Goal: Navigation & Orientation: Find specific page/section

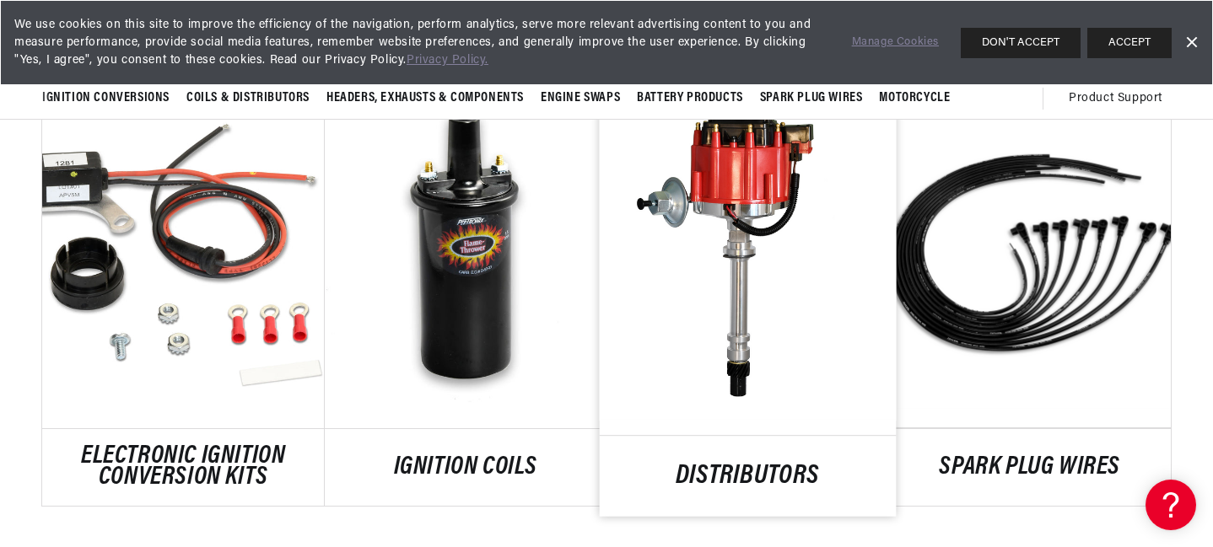
scroll to position [905, 0]
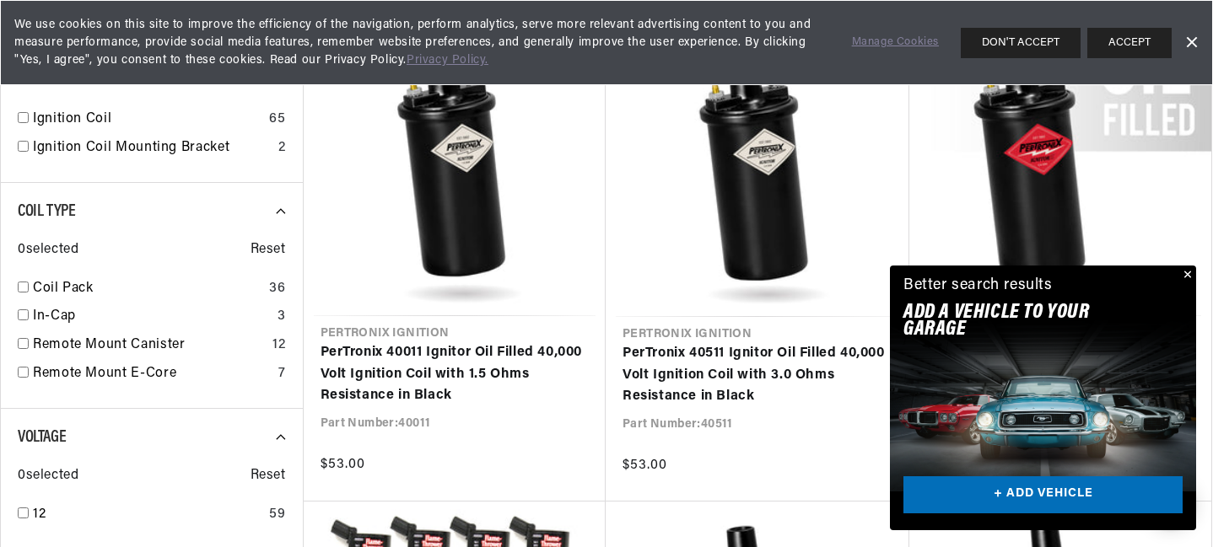
scroll to position [0, 511]
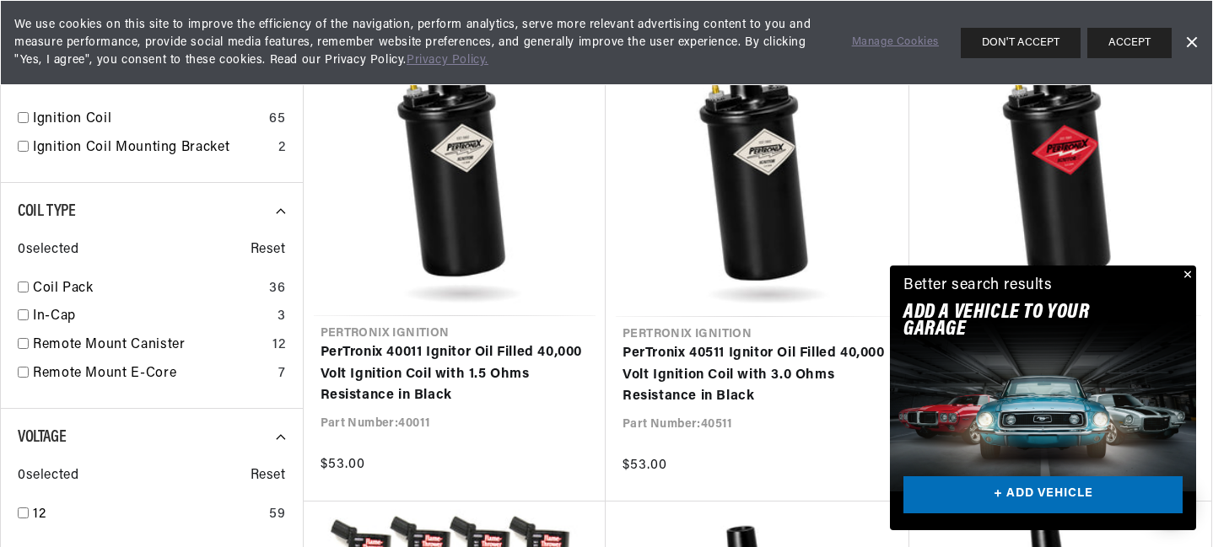
click at [1188, 274] on button "Close" at bounding box center [1186, 276] width 20 height 20
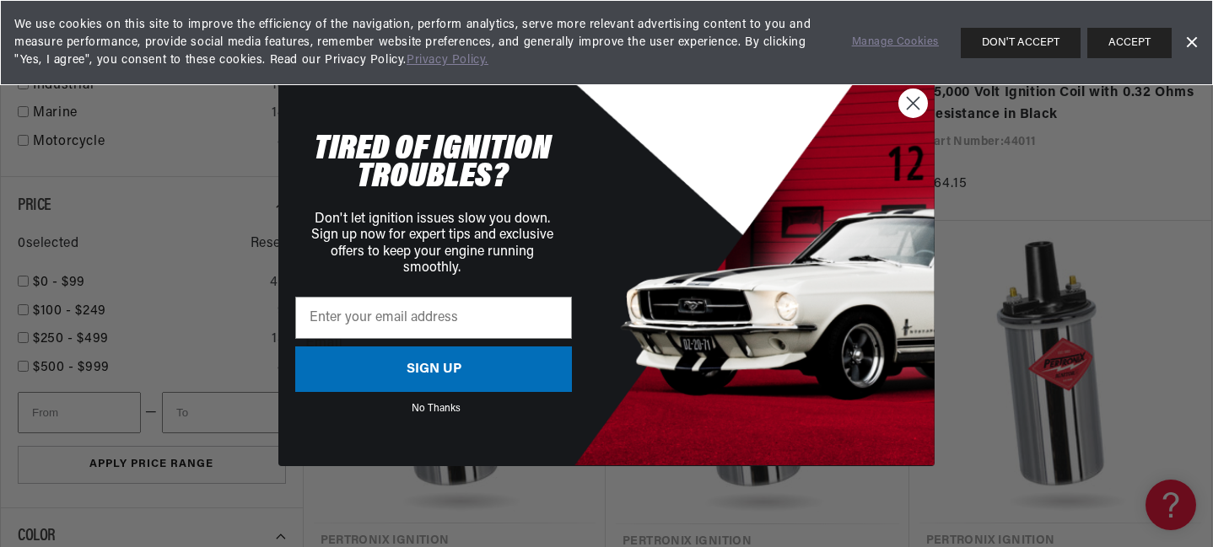
scroll to position [1889, 0]
click at [912, 114] on circle "Close dialog" at bounding box center [914, 103] width 28 height 28
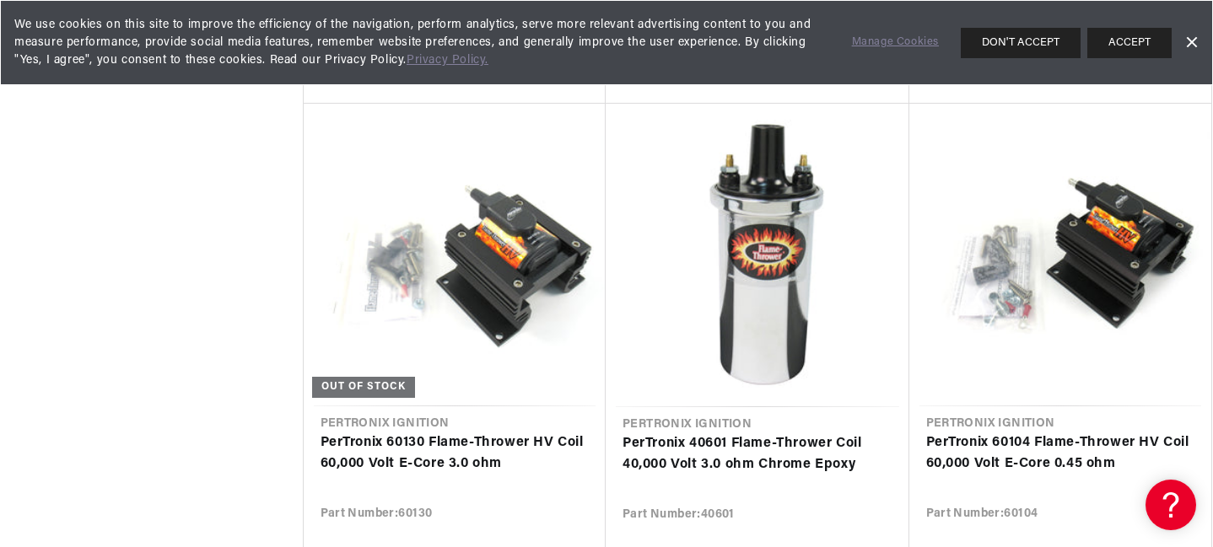
scroll to position [3992, 0]
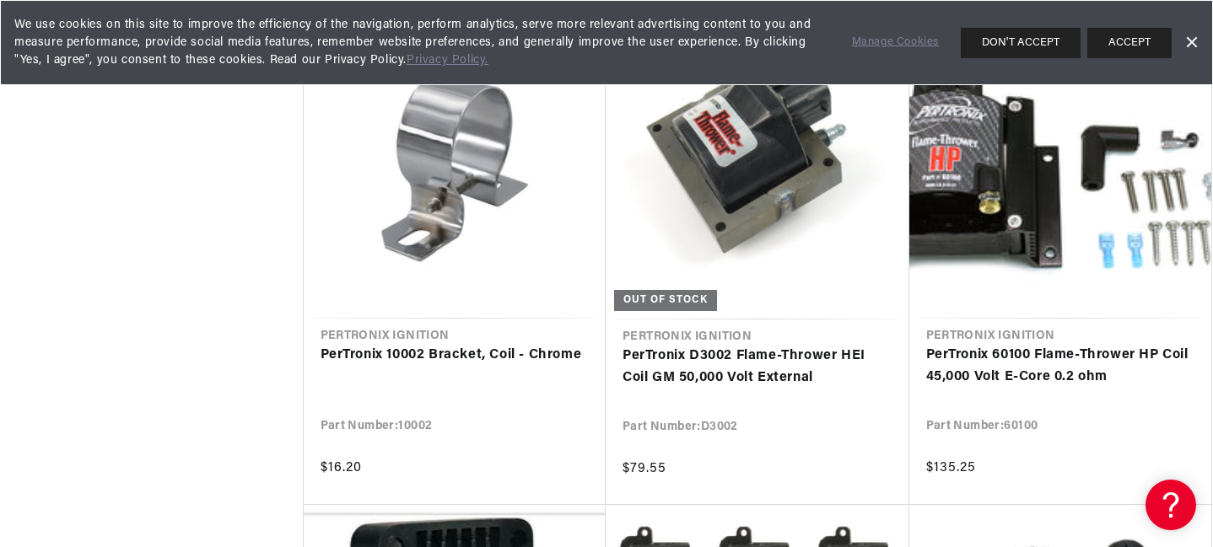
scroll to position [4543, 0]
